Goal: Find specific page/section: Find specific page/section

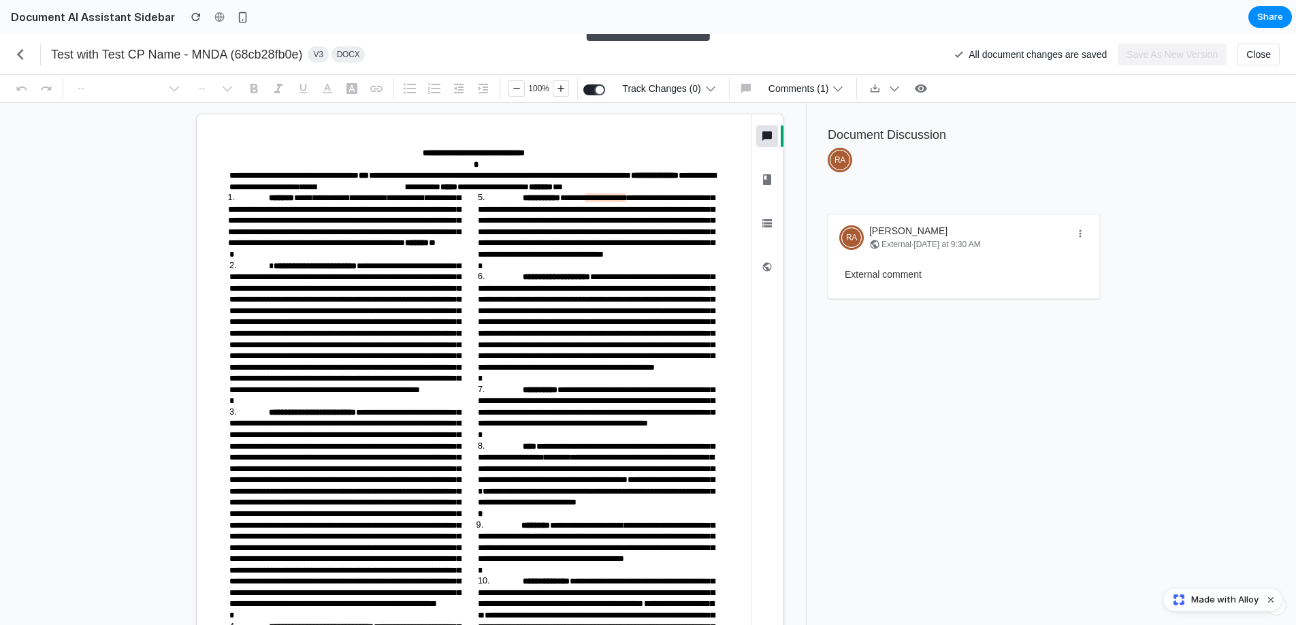
click at [932, 263] on div "External comment" at bounding box center [963, 274] width 249 height 25
click at [908, 274] on span "External comment" at bounding box center [883, 274] width 77 height 11
click at [759, 136] on icon "button" at bounding box center [767, 136] width 16 height 16
click at [763, 182] on icon "button" at bounding box center [767, 179] width 8 height 11
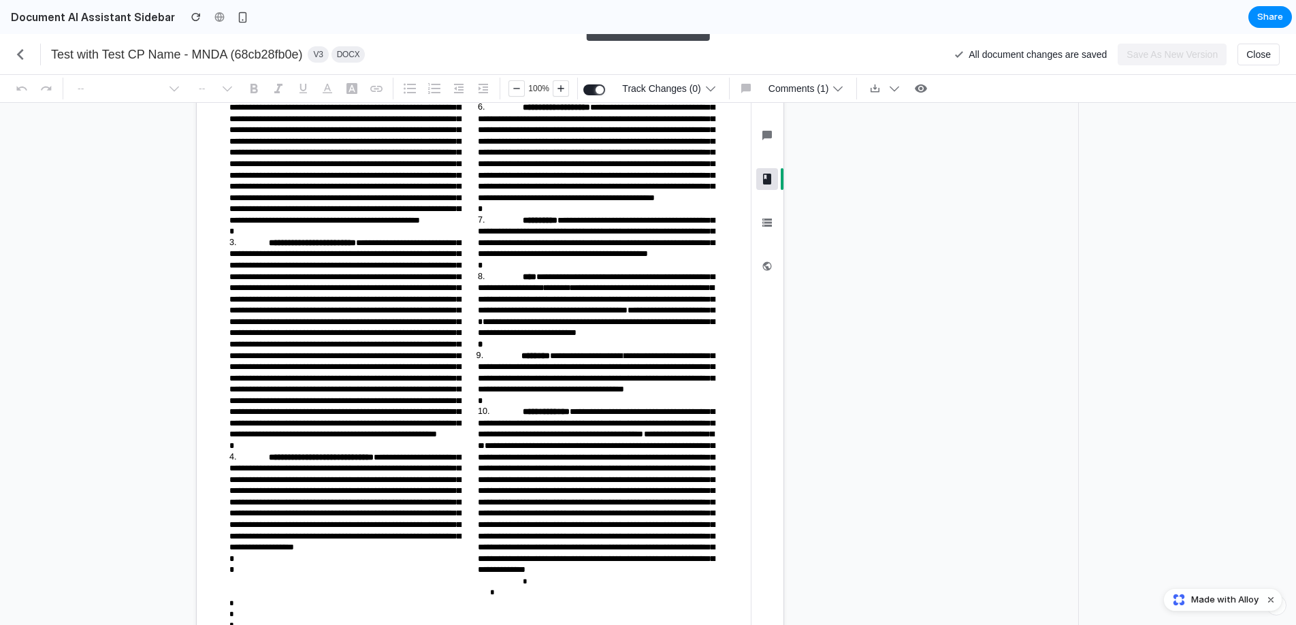
scroll to position [293, 0]
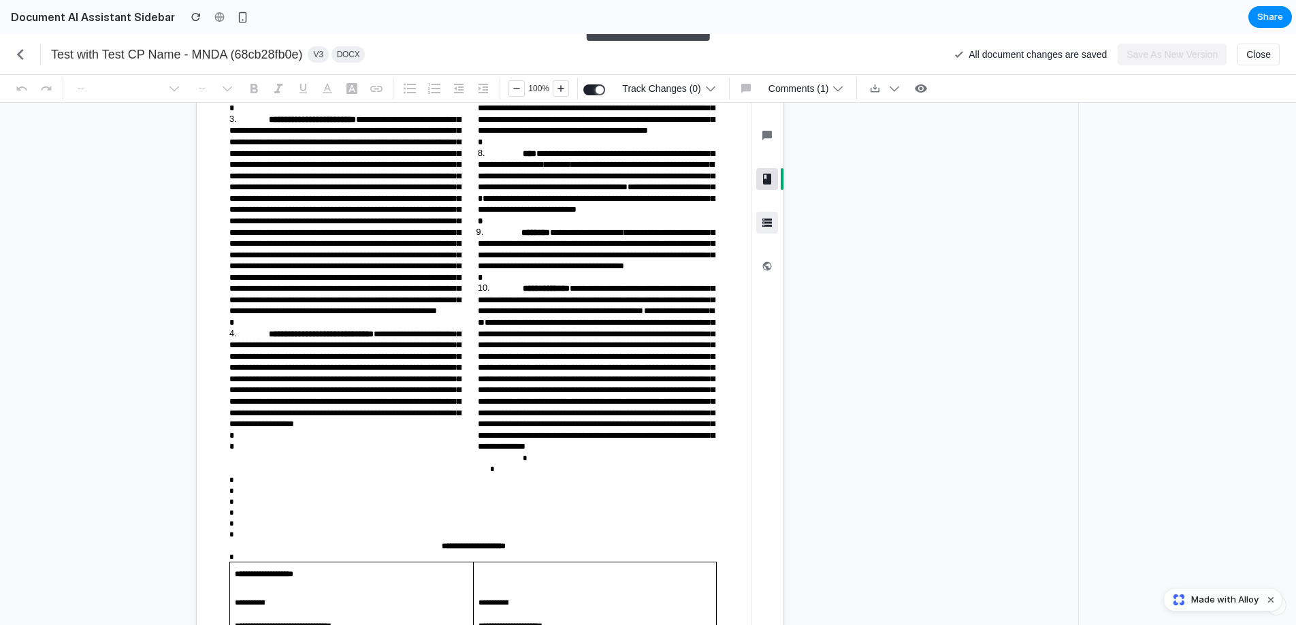
click at [761, 228] on icon "button" at bounding box center [767, 222] width 16 height 16
click at [769, 259] on button "AI Assistant ⌘ Shift A" at bounding box center [767, 266] width 22 height 22
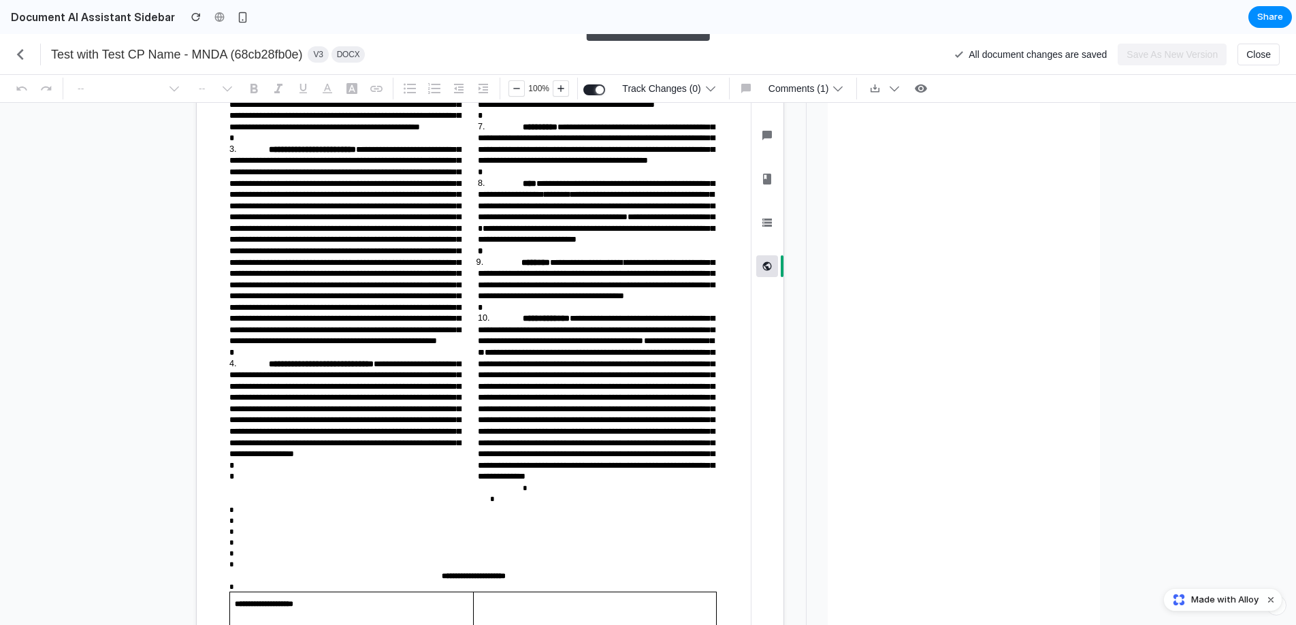
scroll to position [0, 0]
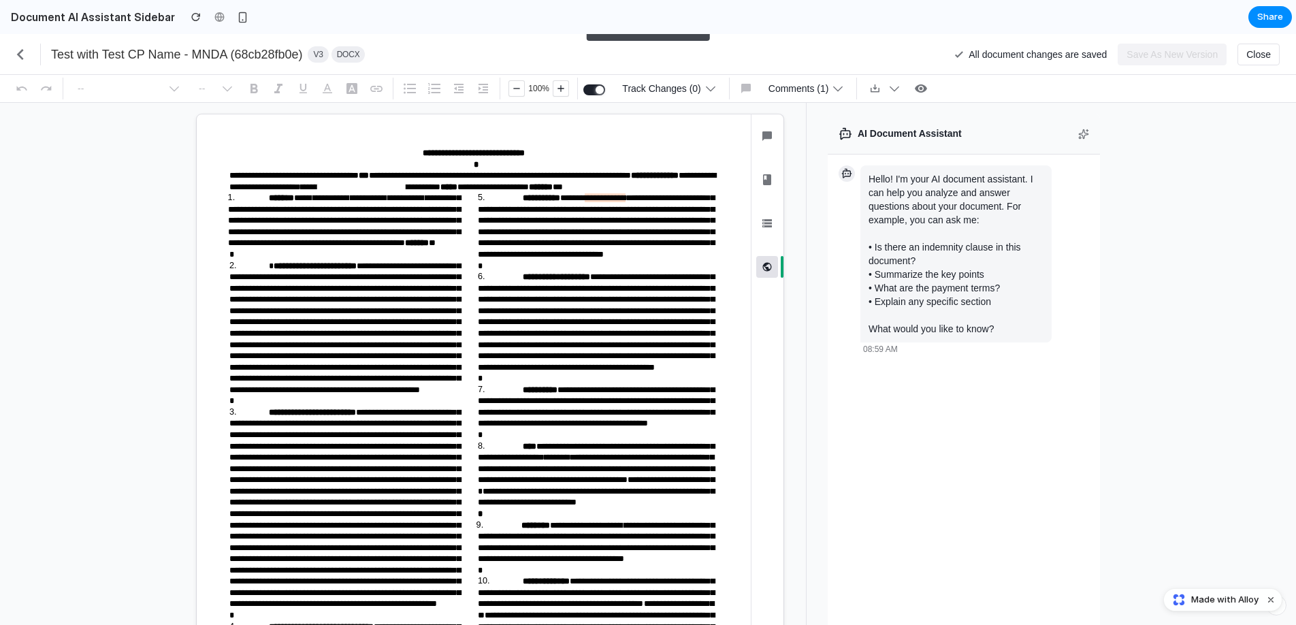
click at [768, 122] on div "Document Discussion ⌘ Shift D Playbook ⌘ Shift P Information ⌘ Shift I AI Assis…" at bounding box center [767, 206] width 32 height 185
click at [767, 134] on icon "button" at bounding box center [767, 136] width 16 height 16
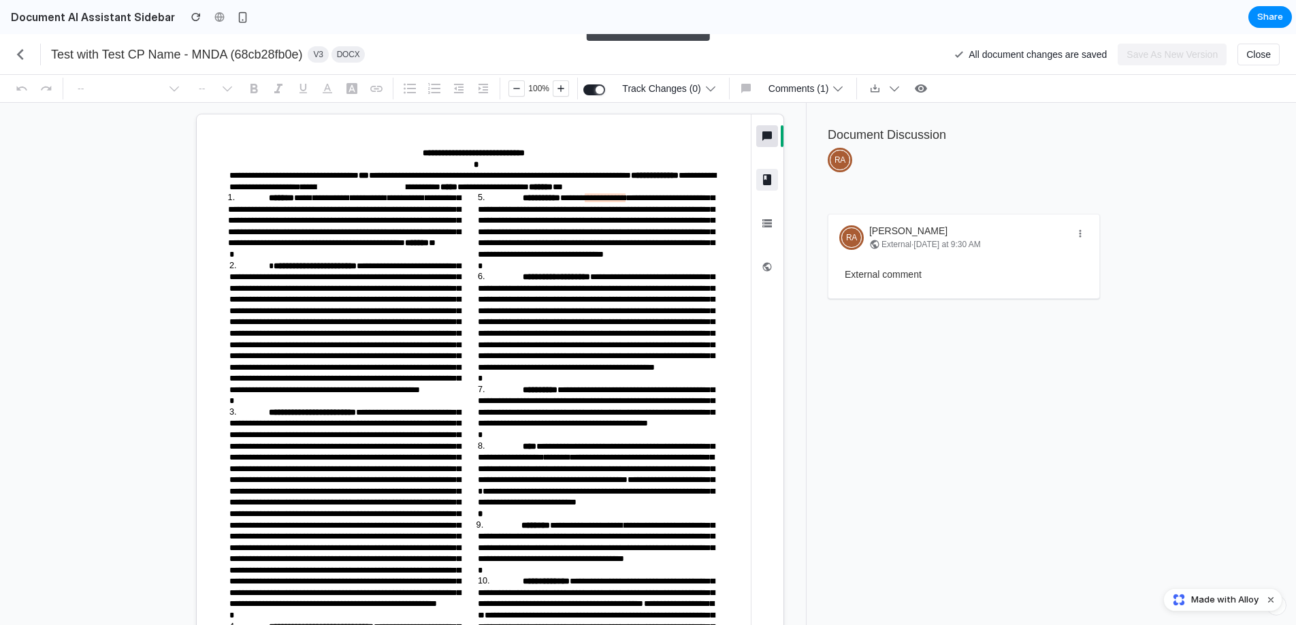
click at [766, 176] on icon "button" at bounding box center [767, 180] width 16 height 16
click at [767, 213] on button "Information ⌘ Shift I" at bounding box center [767, 223] width 22 height 22
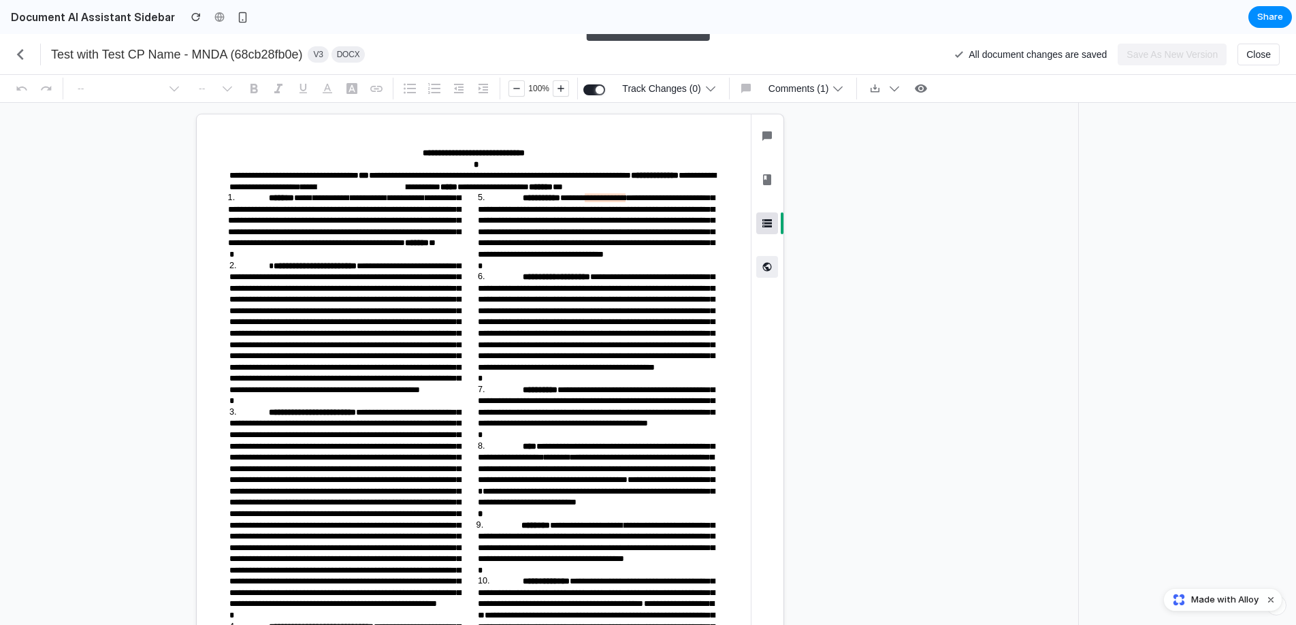
click at [768, 261] on icon "button" at bounding box center [767, 267] width 14 height 14
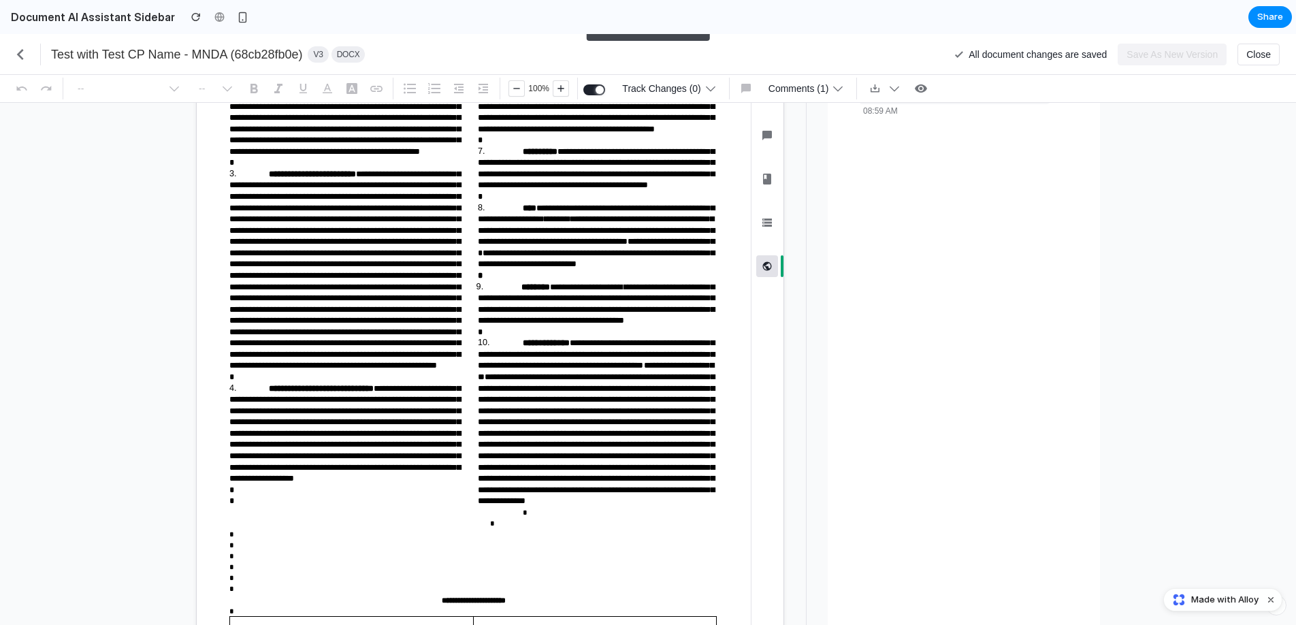
scroll to position [263, 0]
